Goal: Transaction & Acquisition: Download file/media

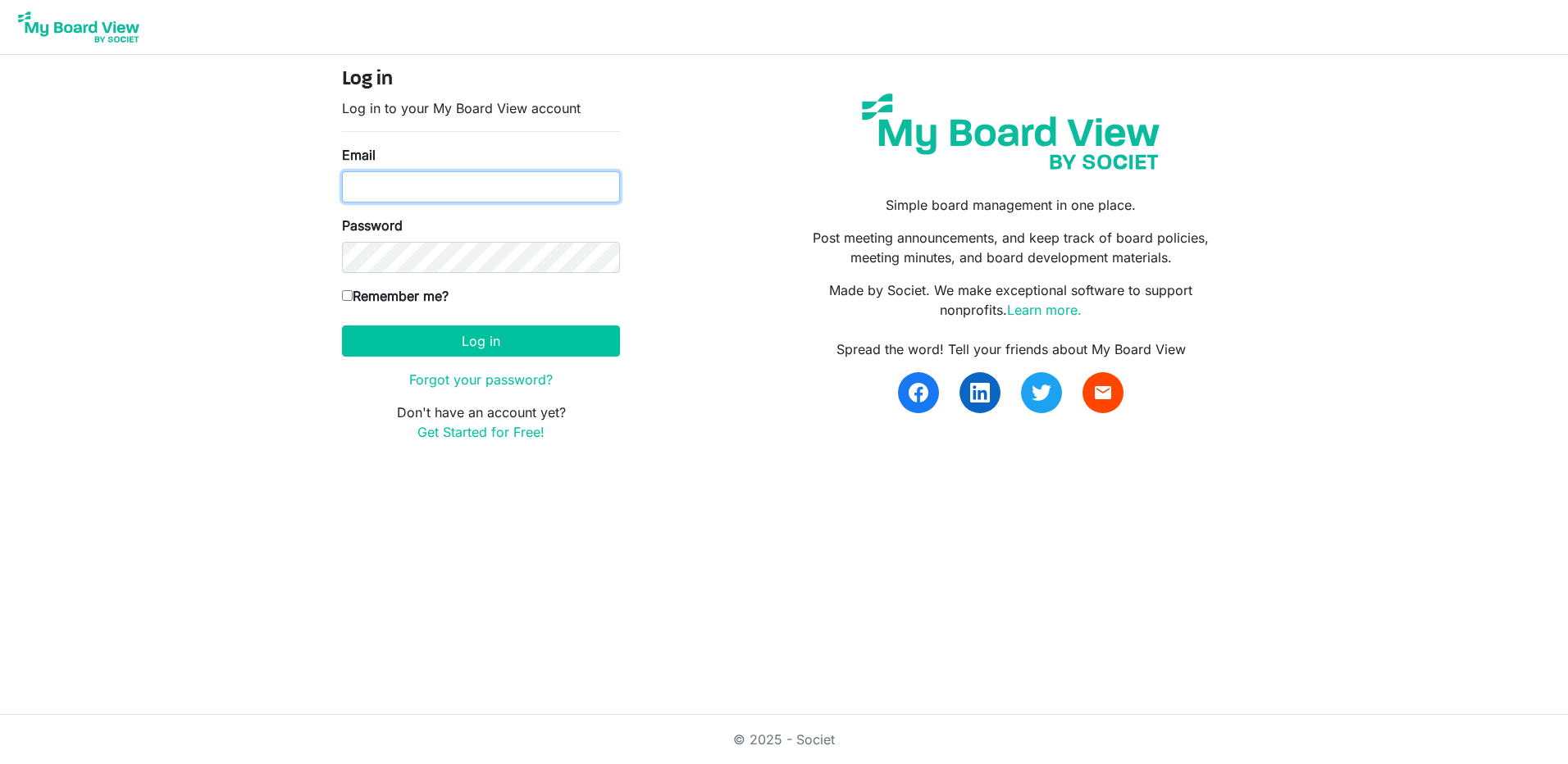
type input "[PERSON_NAME][EMAIL_ADDRESS][DOMAIN_NAME]"
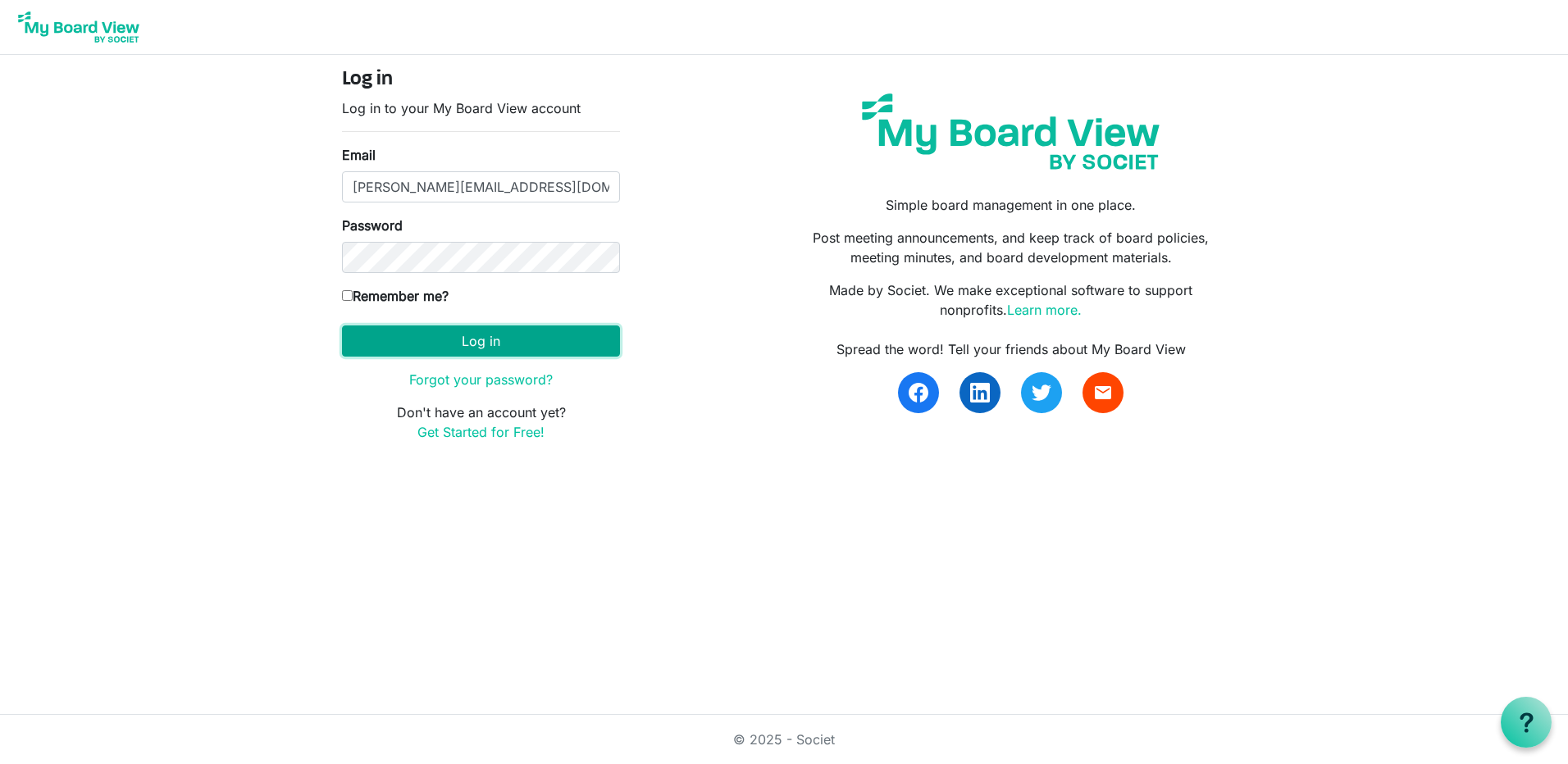
click at [487, 334] on button "Log in" at bounding box center [481, 340] width 278 height 31
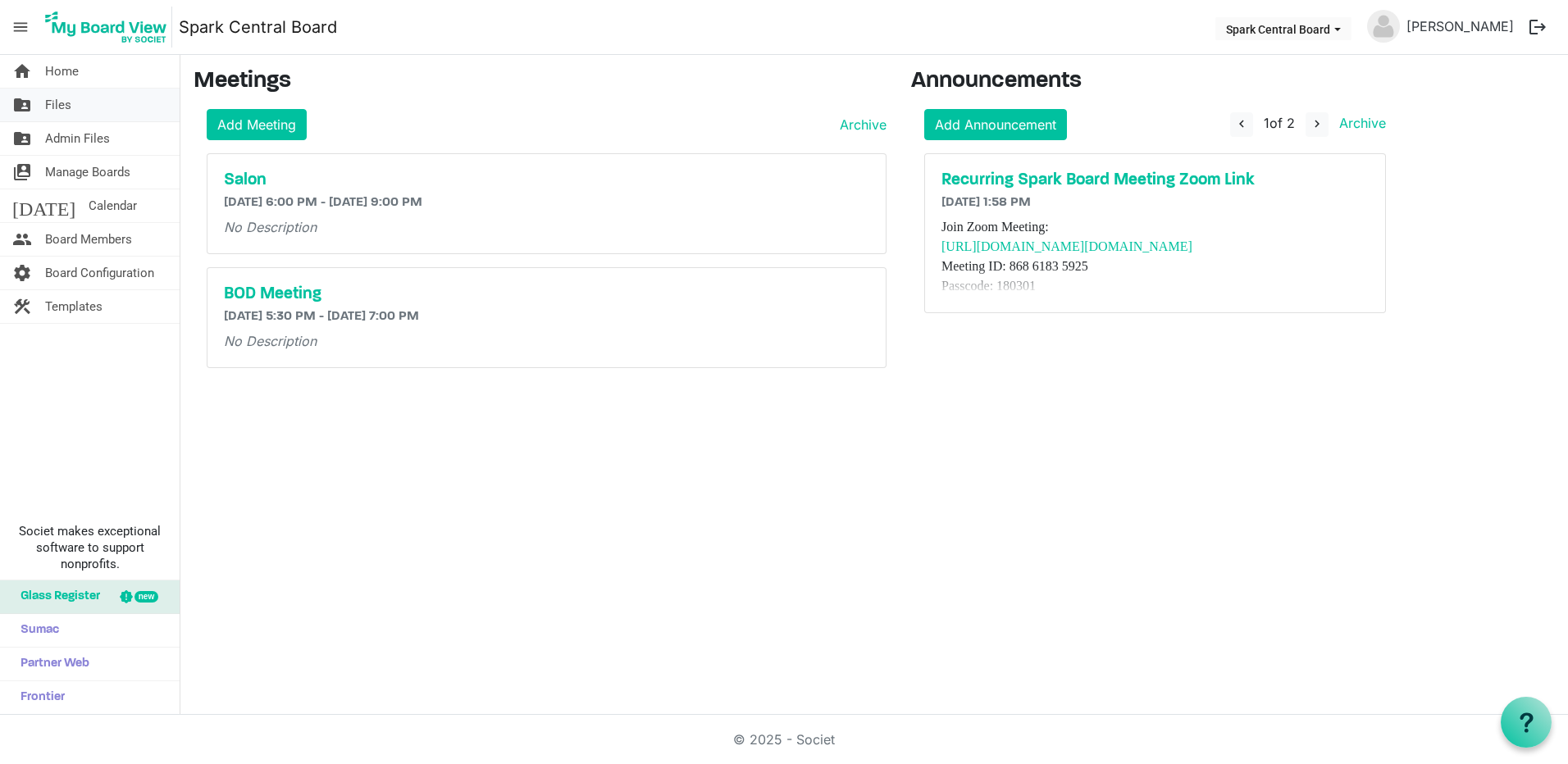
click at [93, 116] on link "folder_shared Files" at bounding box center [89, 104] width 179 height 33
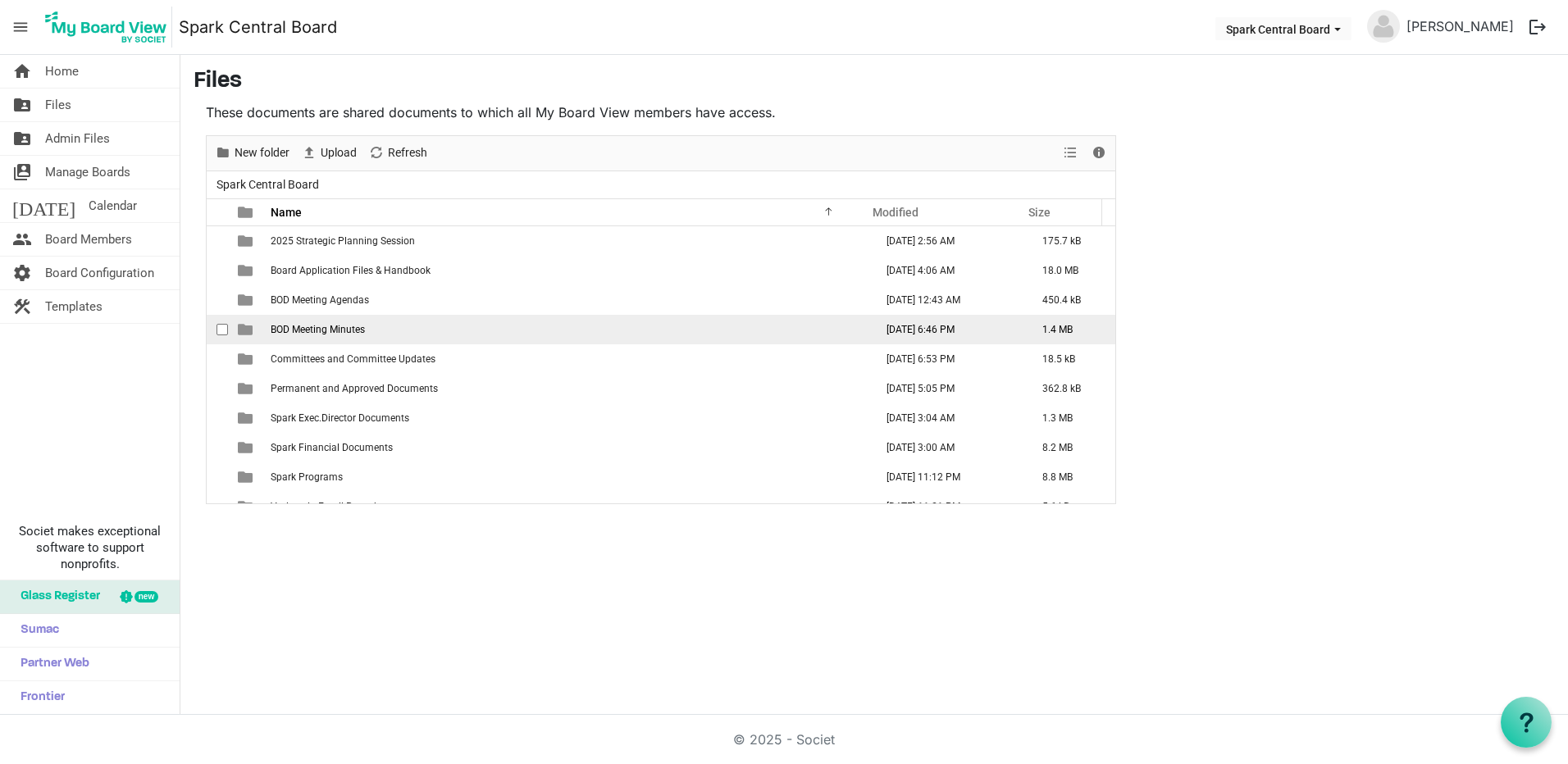
click at [361, 331] on span "BOD Meeting Minutes" at bounding box center [317, 330] width 94 height 12
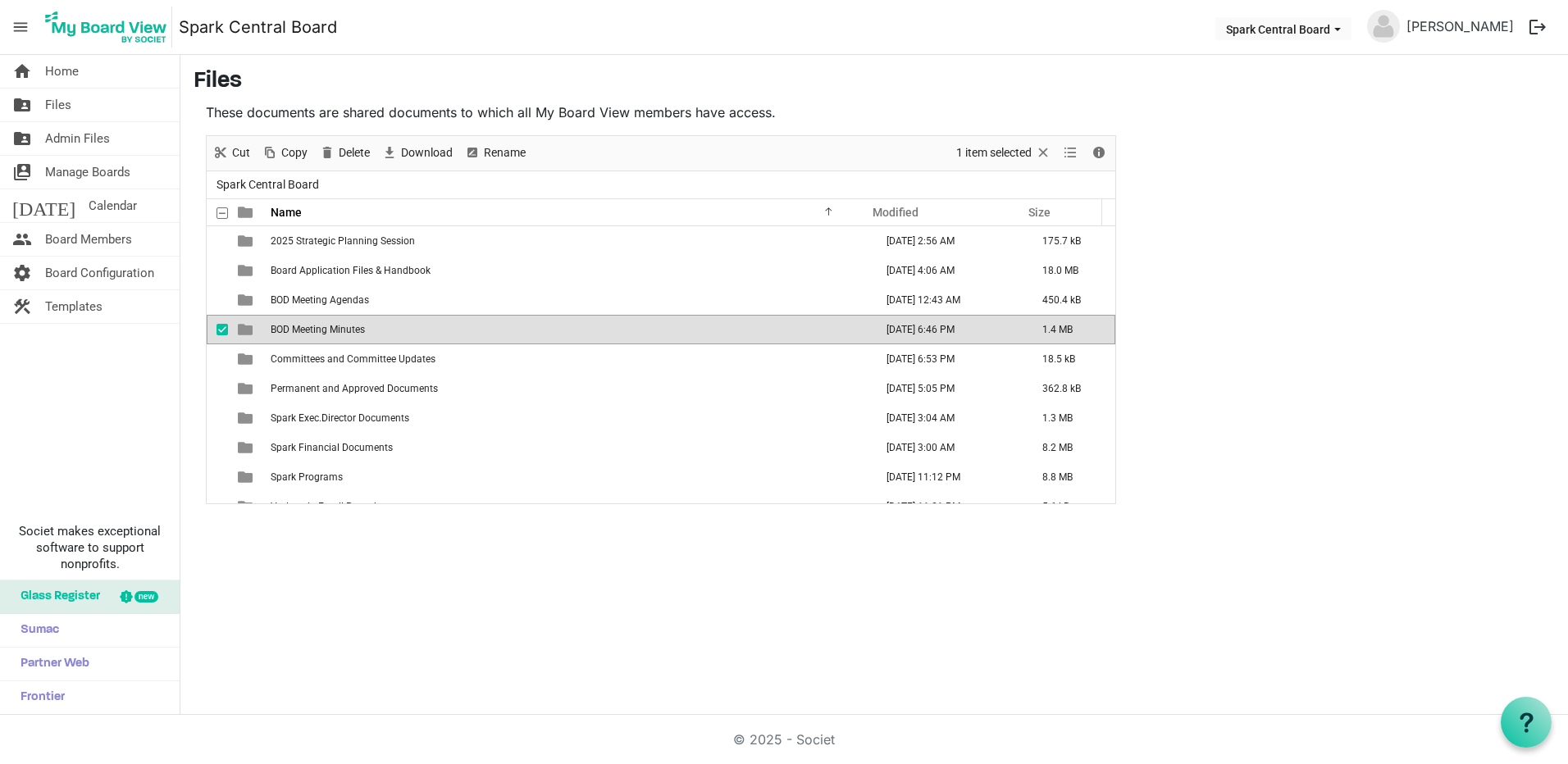
click at [361, 331] on span "BOD Meeting Minutes" at bounding box center [317, 330] width 94 height 12
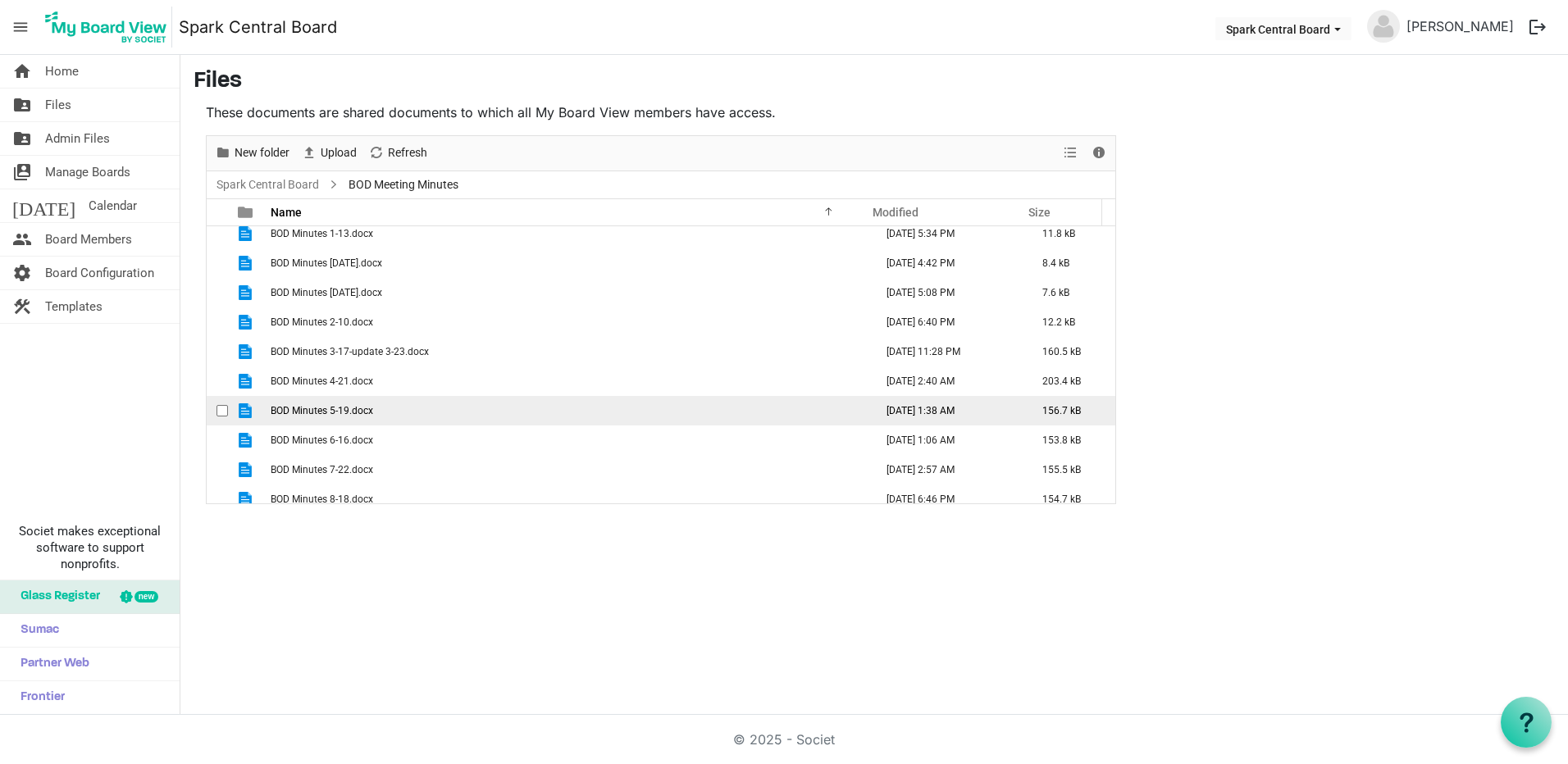
scroll to position [18, 0]
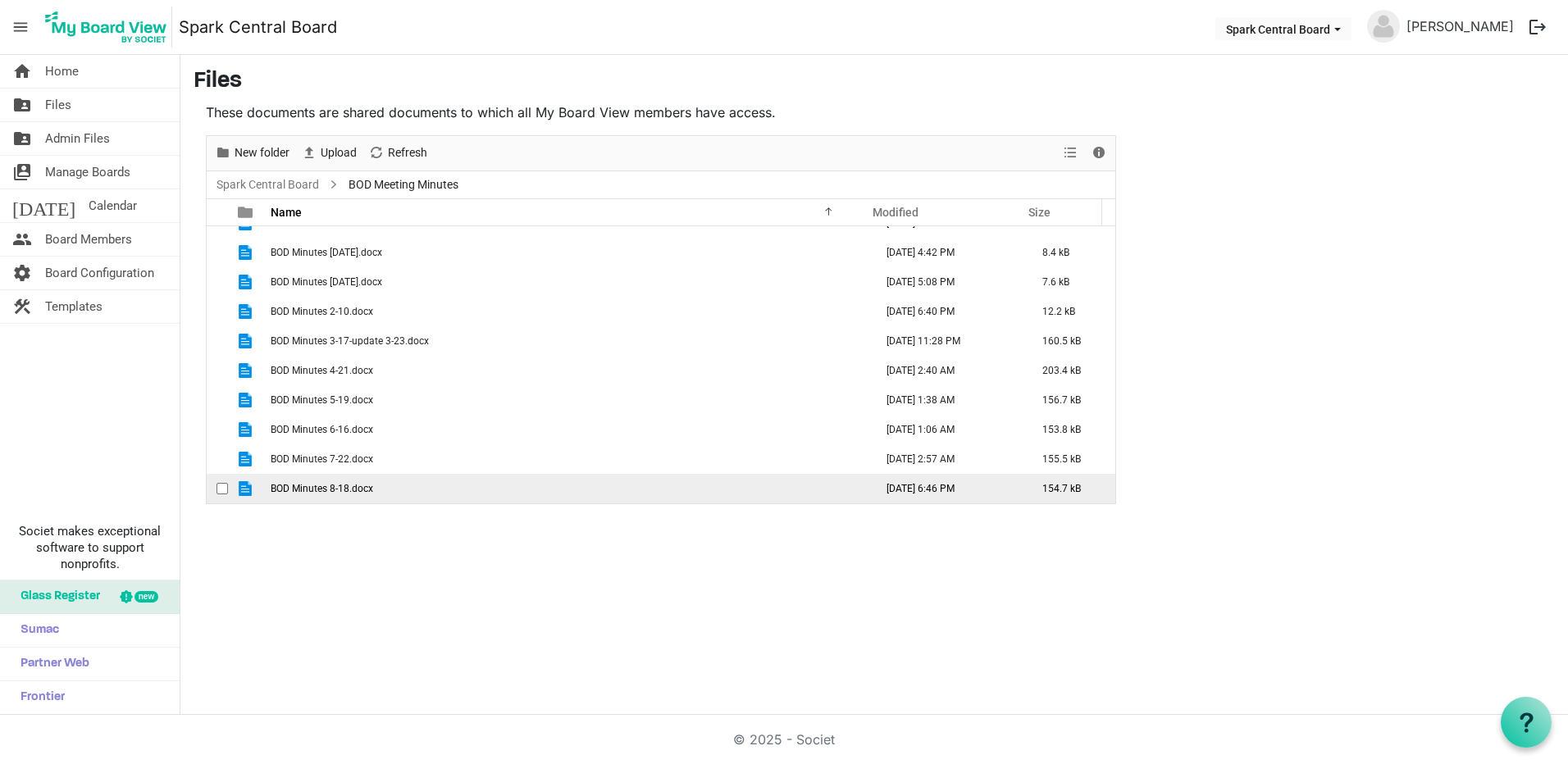
click at [320, 490] on span "BOD Minutes 8-18.docx" at bounding box center [321, 489] width 102 height 12
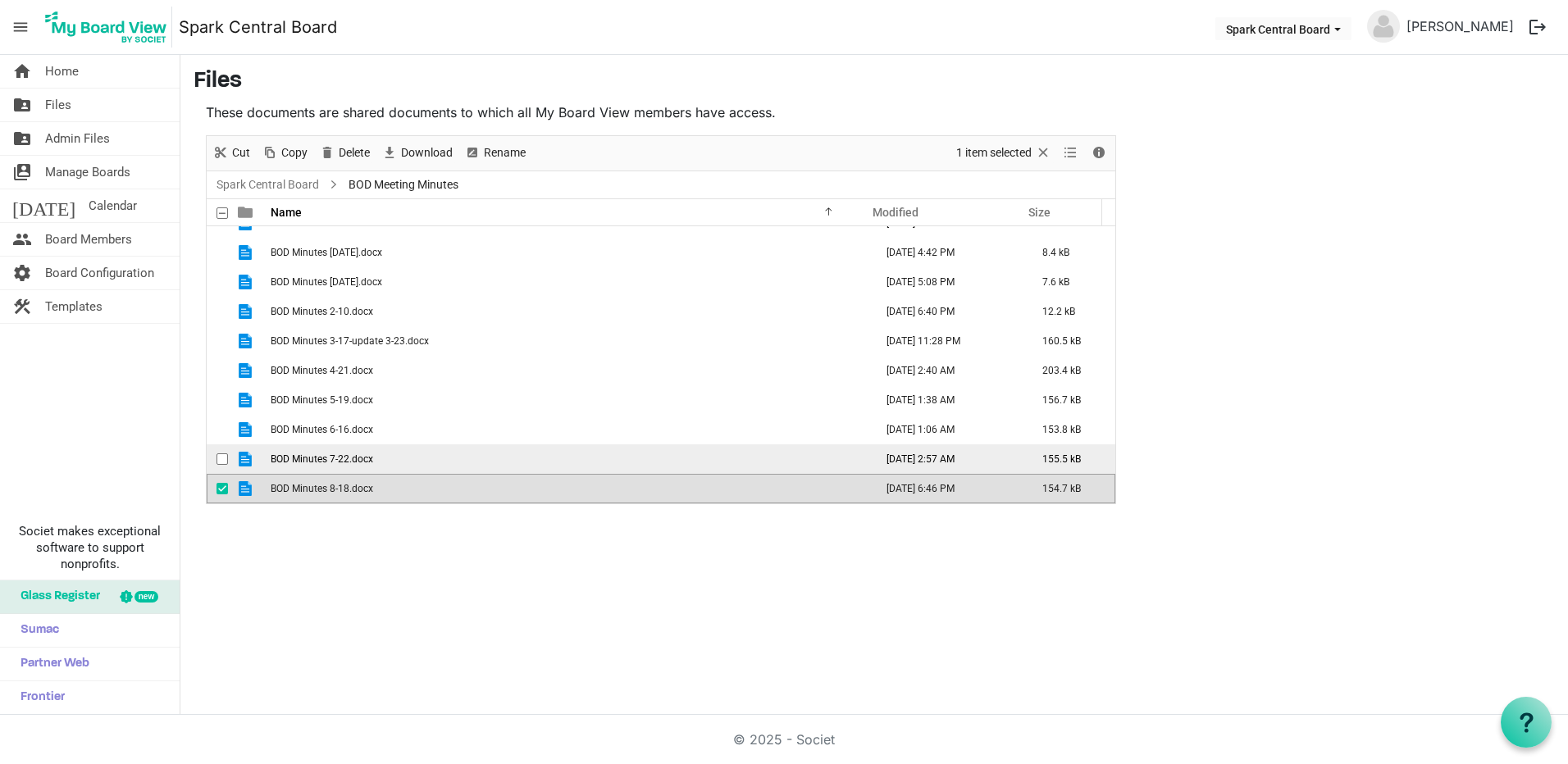
click at [321, 461] on span "BOD Minutes 7-22.docx" at bounding box center [321, 459] width 102 height 12
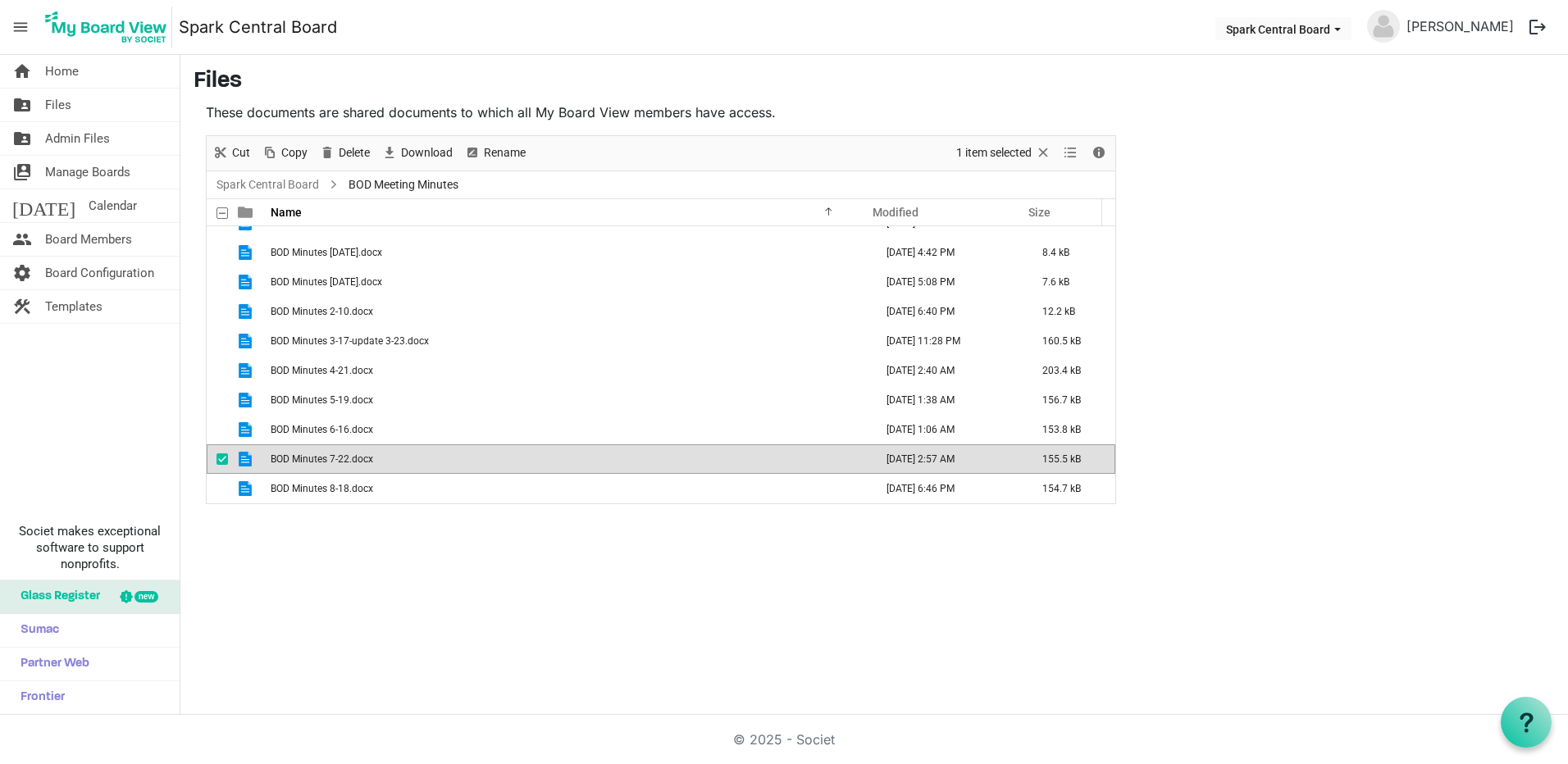
click at [321, 461] on span "BOD Minutes 7-22.docx" at bounding box center [321, 459] width 102 height 12
